Goal: Task Accomplishment & Management: Use online tool/utility

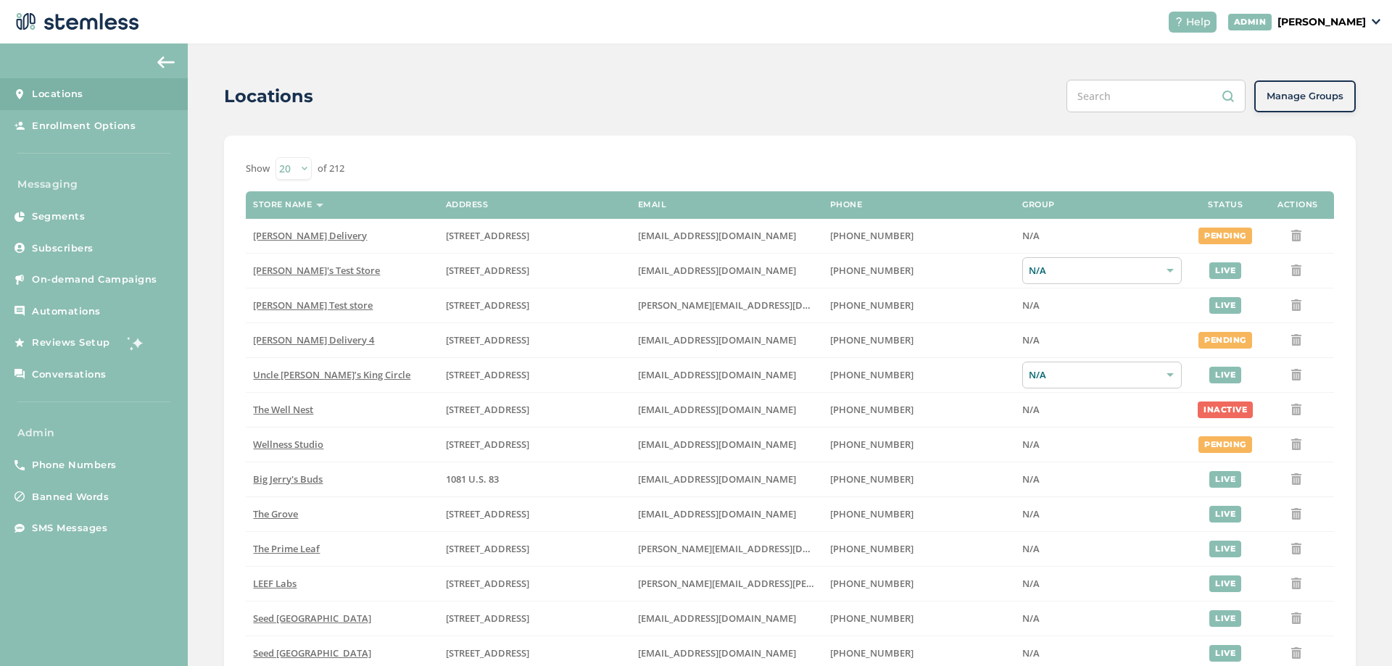
click at [1327, 18] on p "[PERSON_NAME]" at bounding box center [1322, 22] width 88 height 15
click at [1318, 107] on span "Impersonate" at bounding box center [1328, 105] width 71 height 15
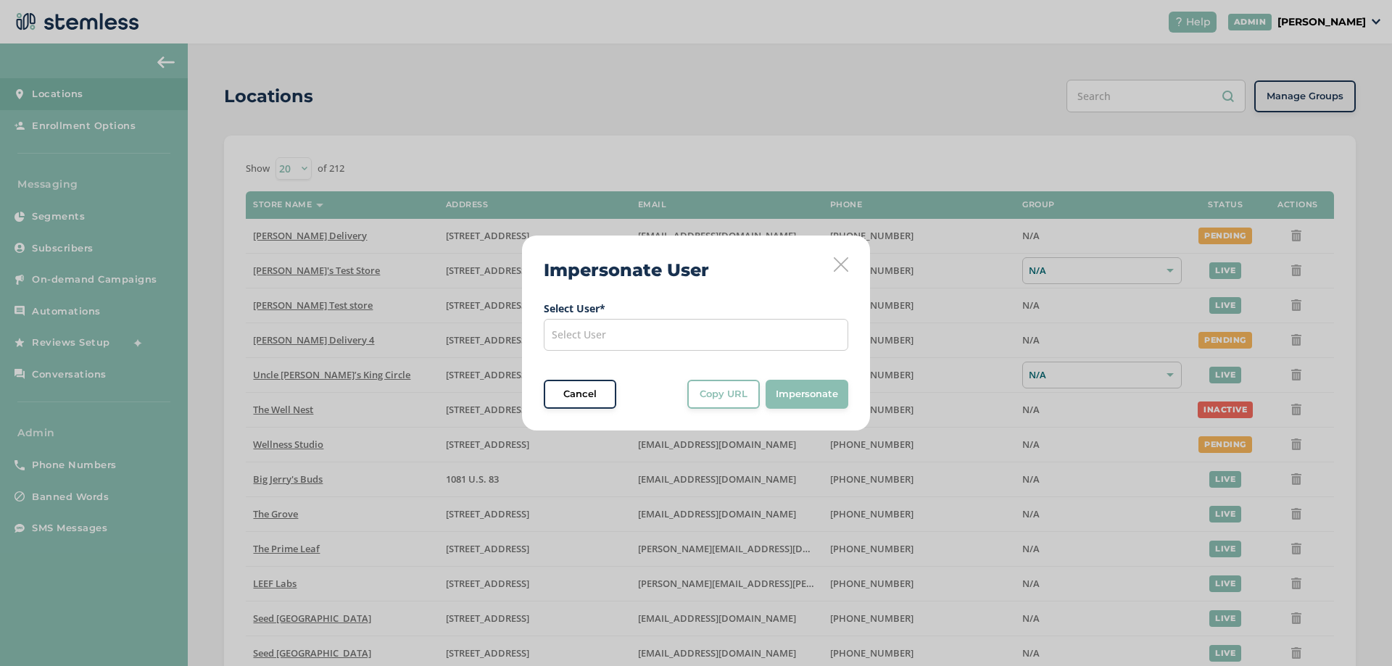
click at [653, 345] on div "Select User" at bounding box center [696, 335] width 305 height 32
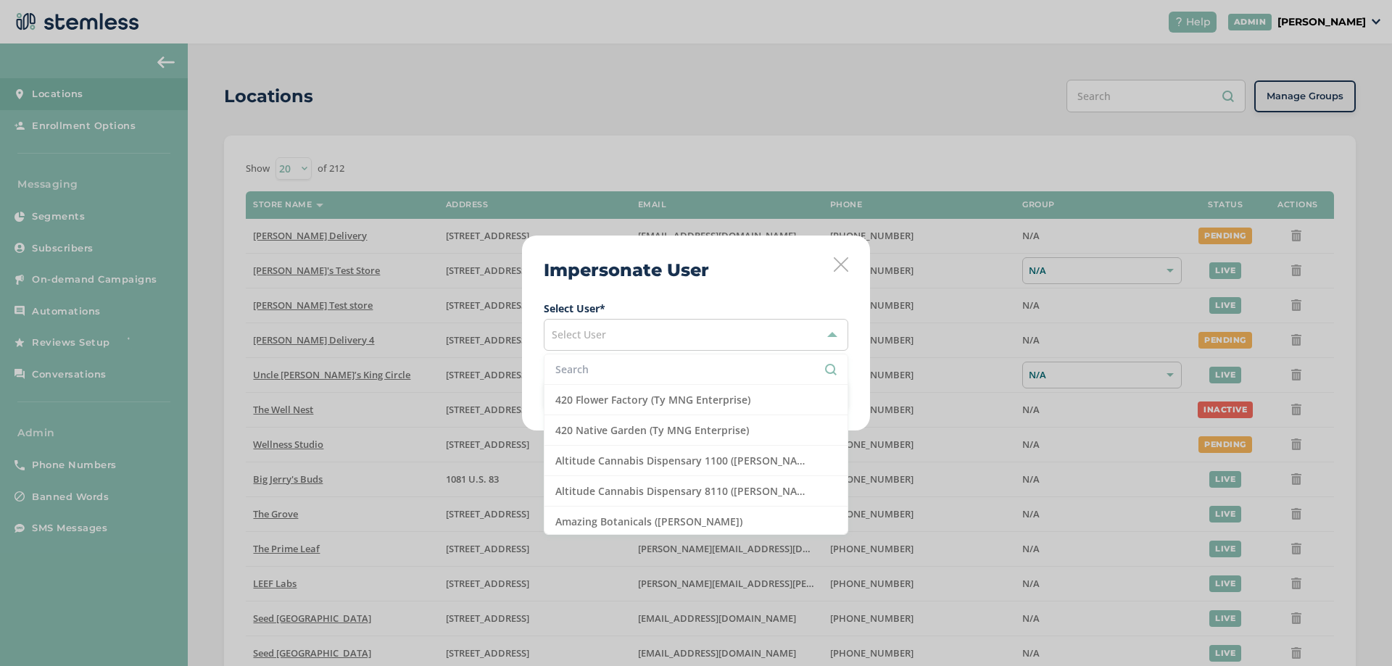
click at [620, 370] on input "text" at bounding box center [695, 369] width 281 height 15
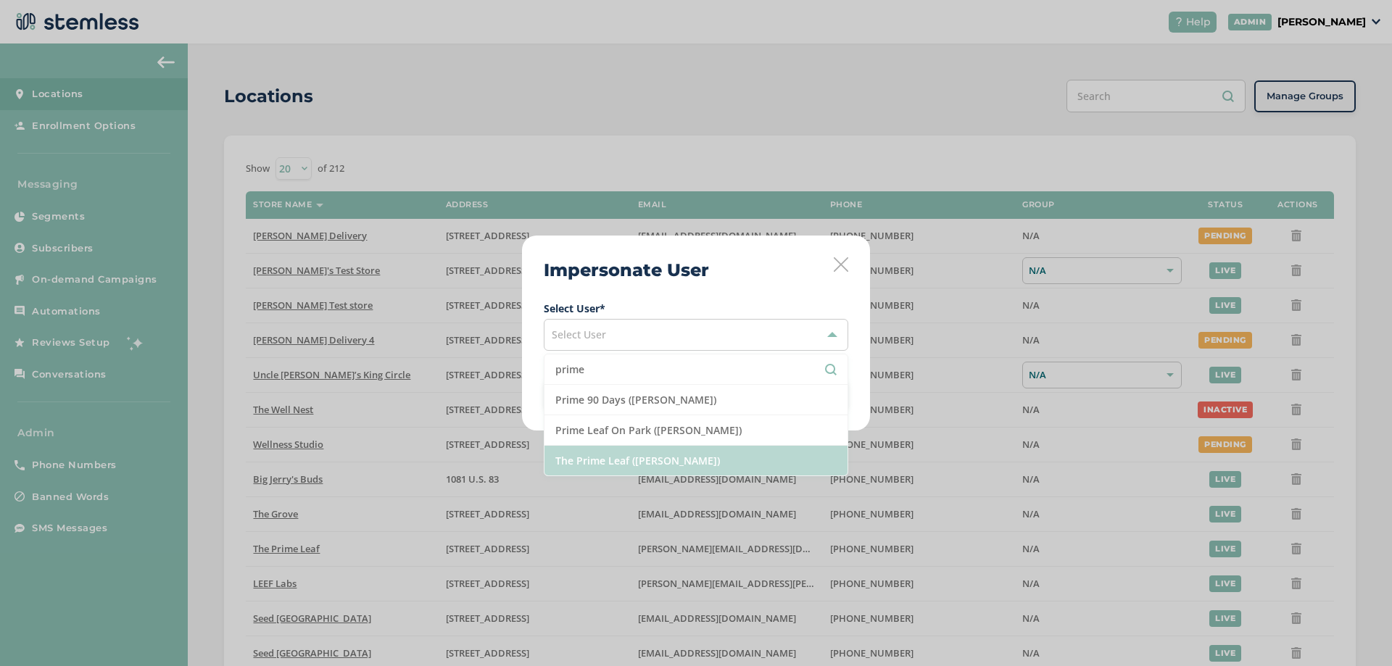
type input "prime"
click at [603, 463] on li "The Prime Leaf ([PERSON_NAME])" at bounding box center [696, 461] width 303 height 30
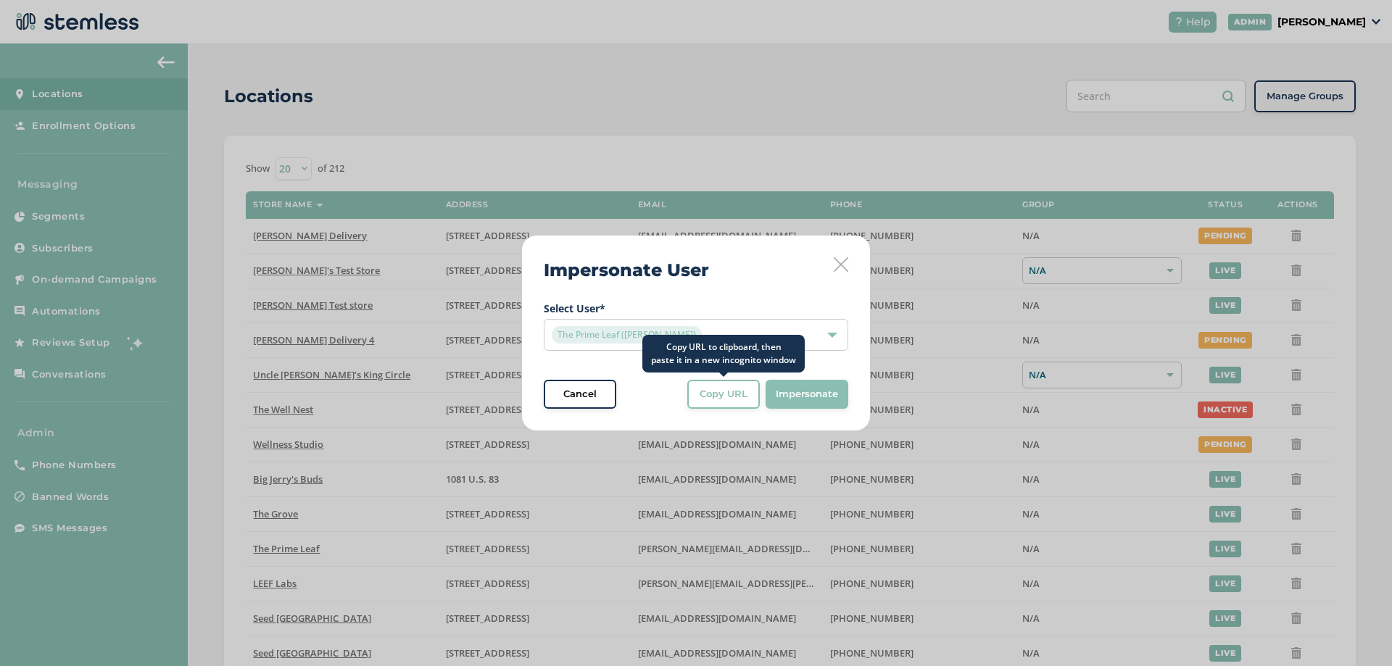
click at [742, 398] on span "Copy URL" at bounding box center [724, 394] width 48 height 15
click at [774, 337] on div "The Prime Leaf ([PERSON_NAME])" at bounding box center [689, 334] width 274 height 17
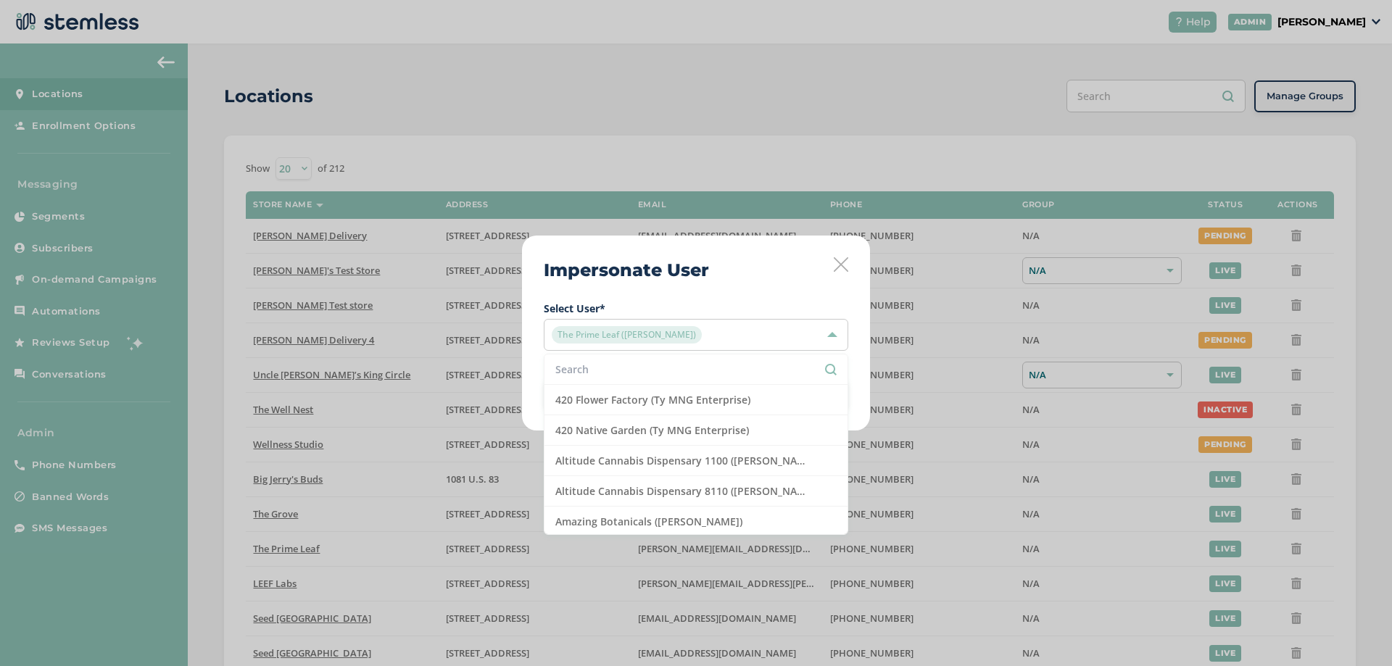
click at [615, 369] on input "text" at bounding box center [695, 369] width 281 height 15
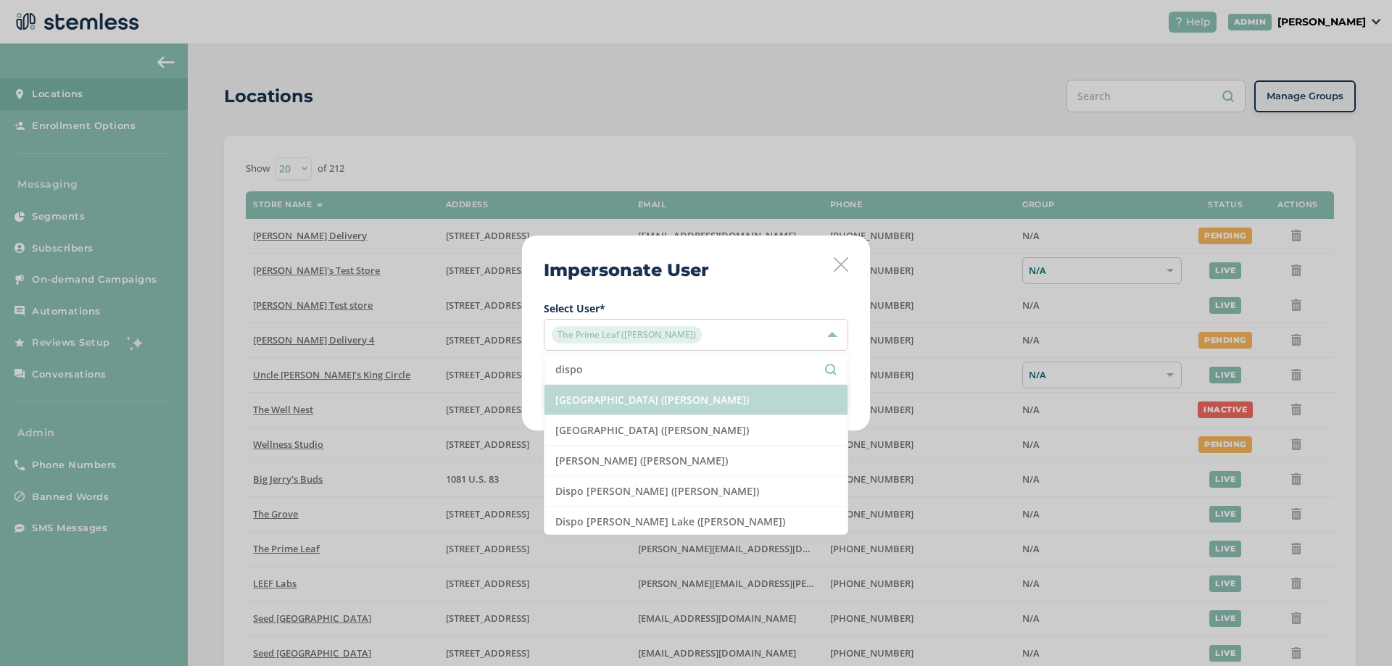
type input "dispo"
click at [630, 405] on li "[GEOGRAPHIC_DATA] ([PERSON_NAME])" at bounding box center [696, 400] width 303 height 30
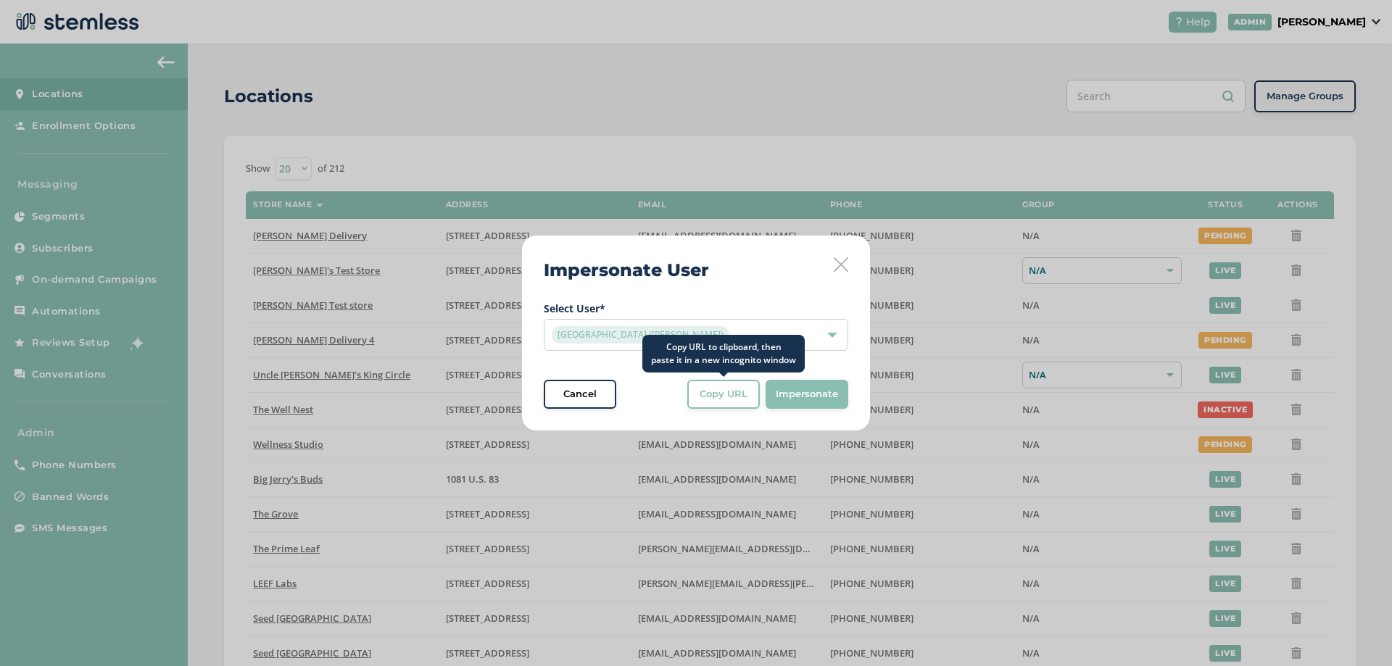
click at [724, 394] on span "Copy URL" at bounding box center [724, 394] width 48 height 15
